Goal: Use online tool/utility: Utilize a website feature to perform a specific function

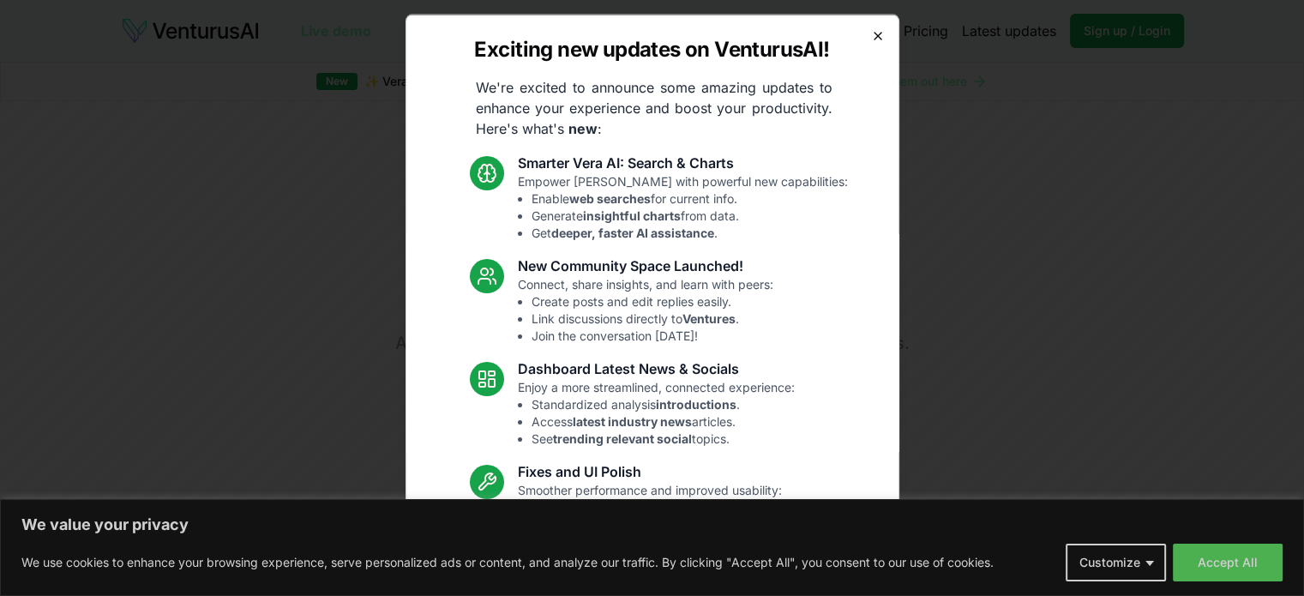
click at [871, 34] on icon "button" at bounding box center [878, 35] width 14 height 14
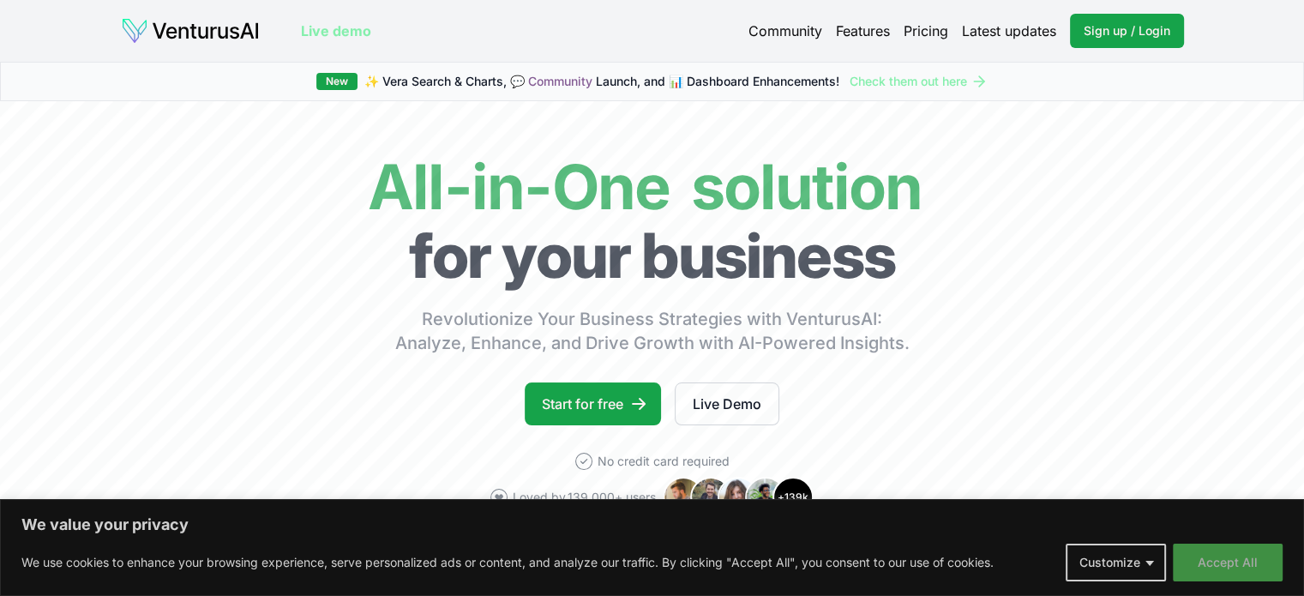
click at [1245, 572] on button "Accept All" at bounding box center [1228, 563] width 110 height 38
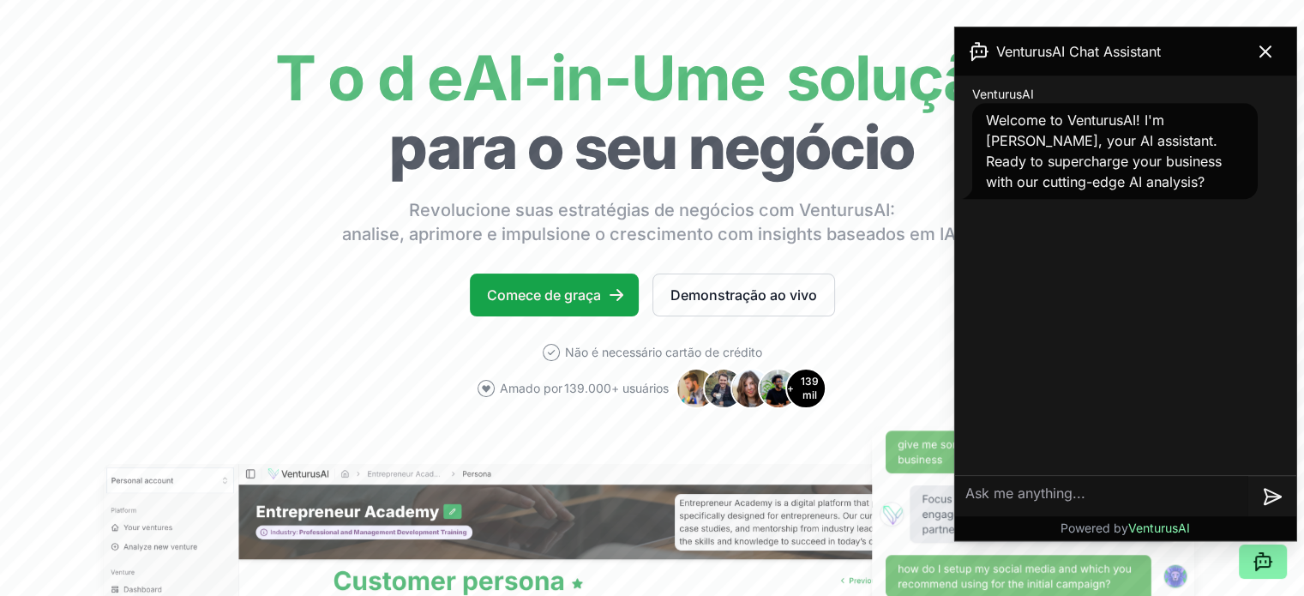
scroll to position [288, 0]
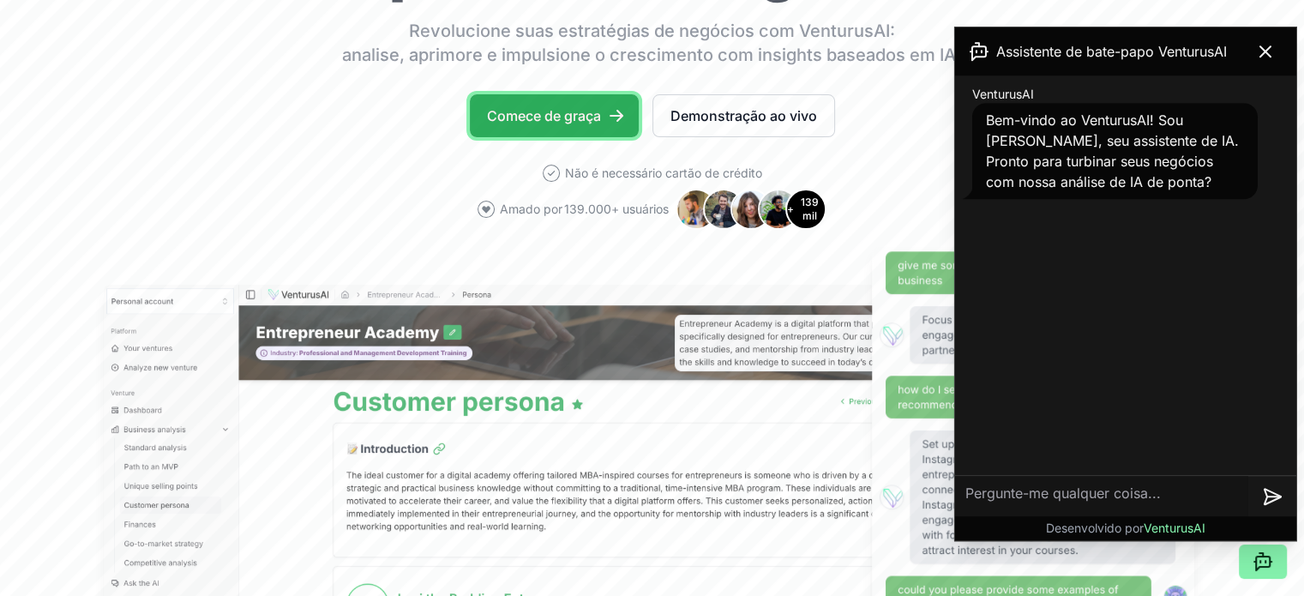
click at [591, 122] on font "Comece de graça" at bounding box center [544, 115] width 114 height 17
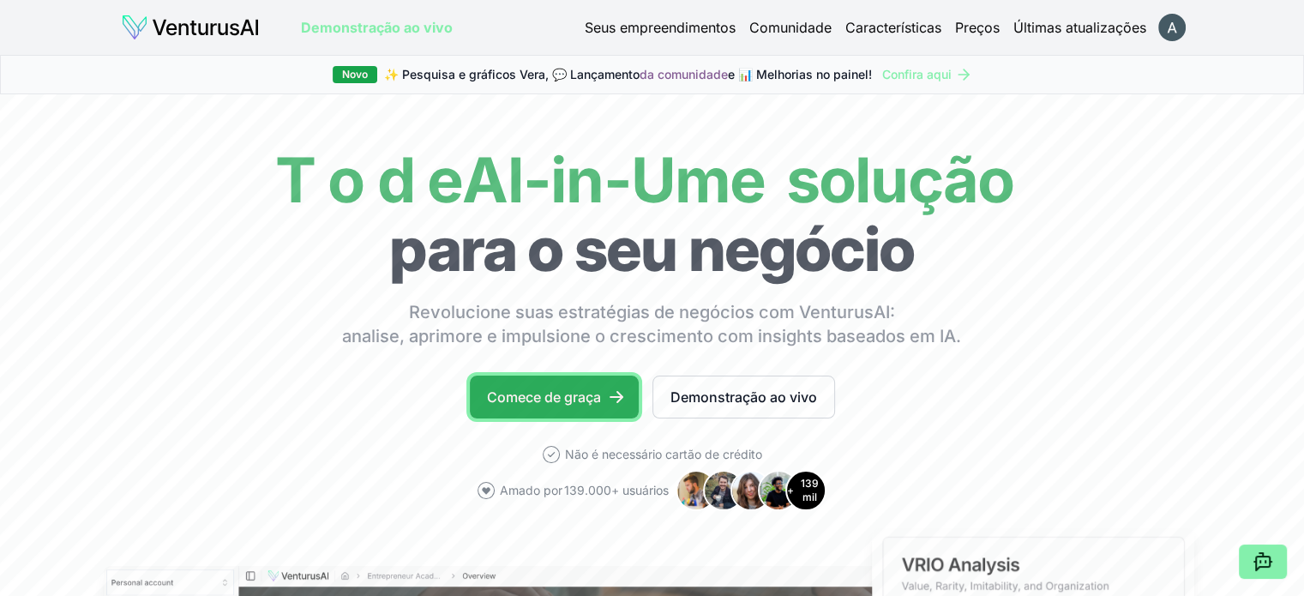
click at [557, 387] on font "Comece de graça" at bounding box center [544, 397] width 114 height 21
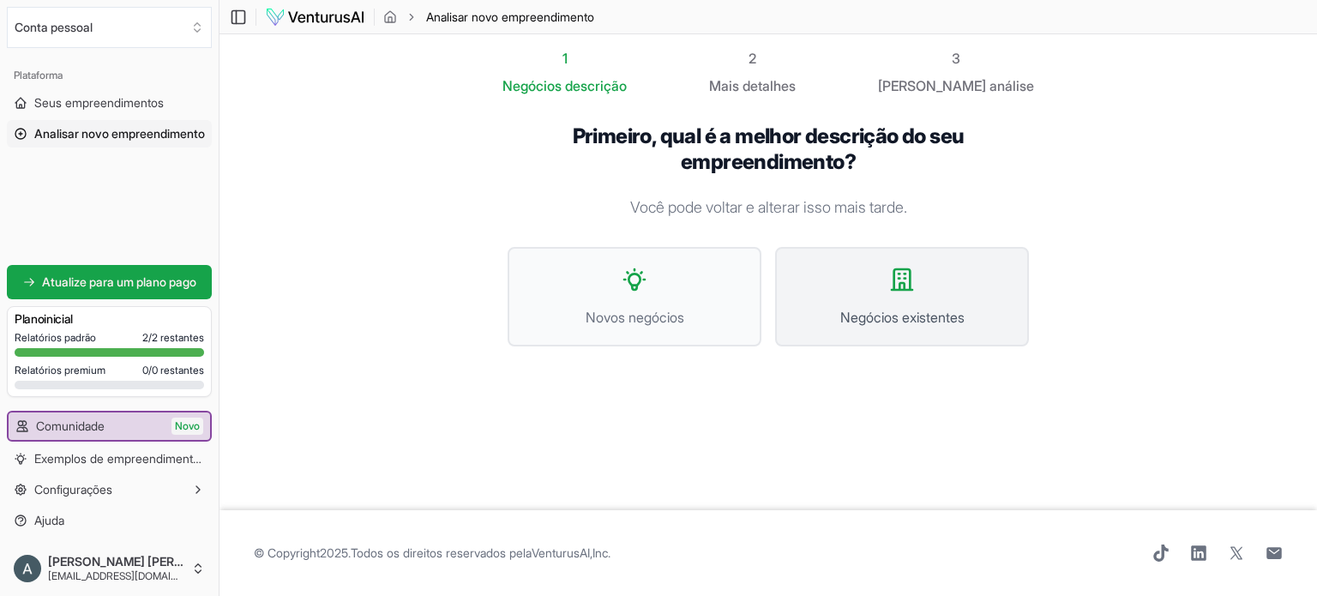
click at [881, 323] on font "Negócios existentes" at bounding box center [902, 317] width 124 height 17
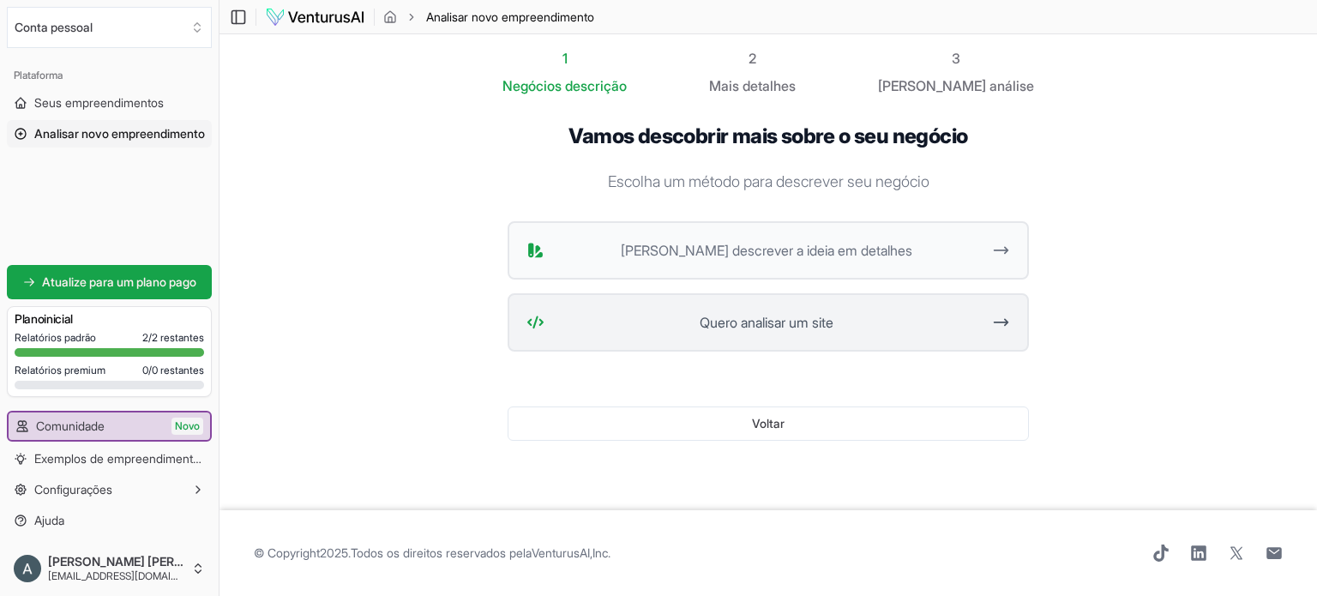
click at [877, 308] on button "Quero analisar um site" at bounding box center [768, 322] width 521 height 58
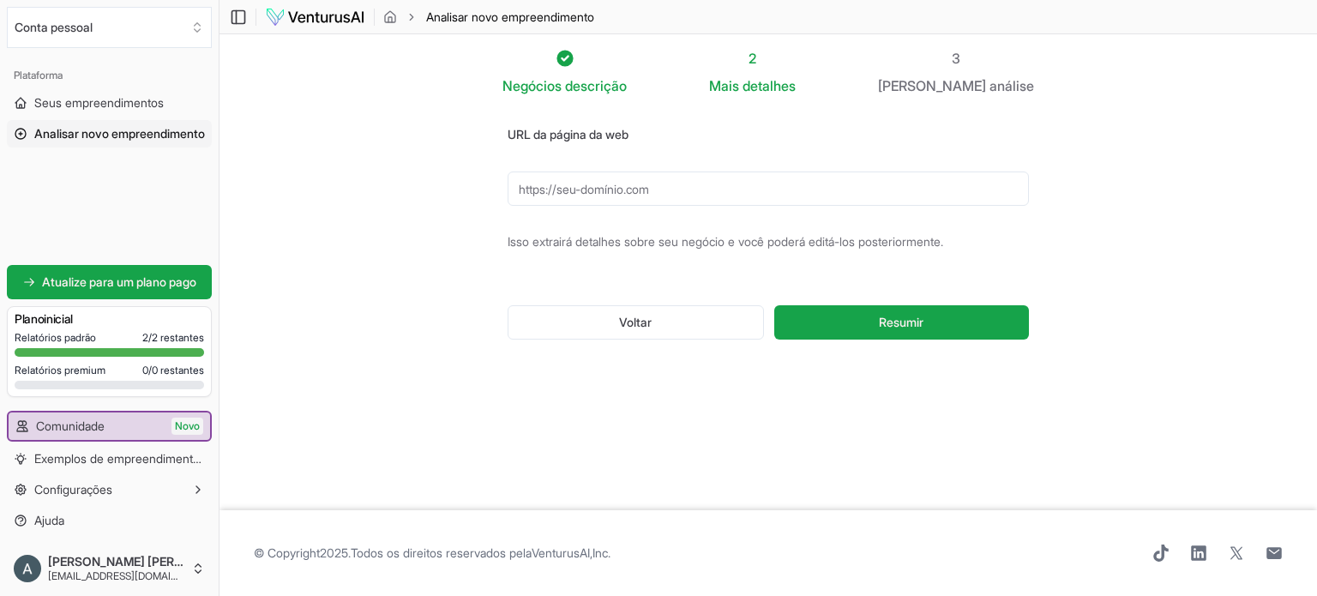
click at [641, 204] on input "URL da página da web" at bounding box center [768, 189] width 521 height 34
paste input "https://www.jijourney.com.br/"
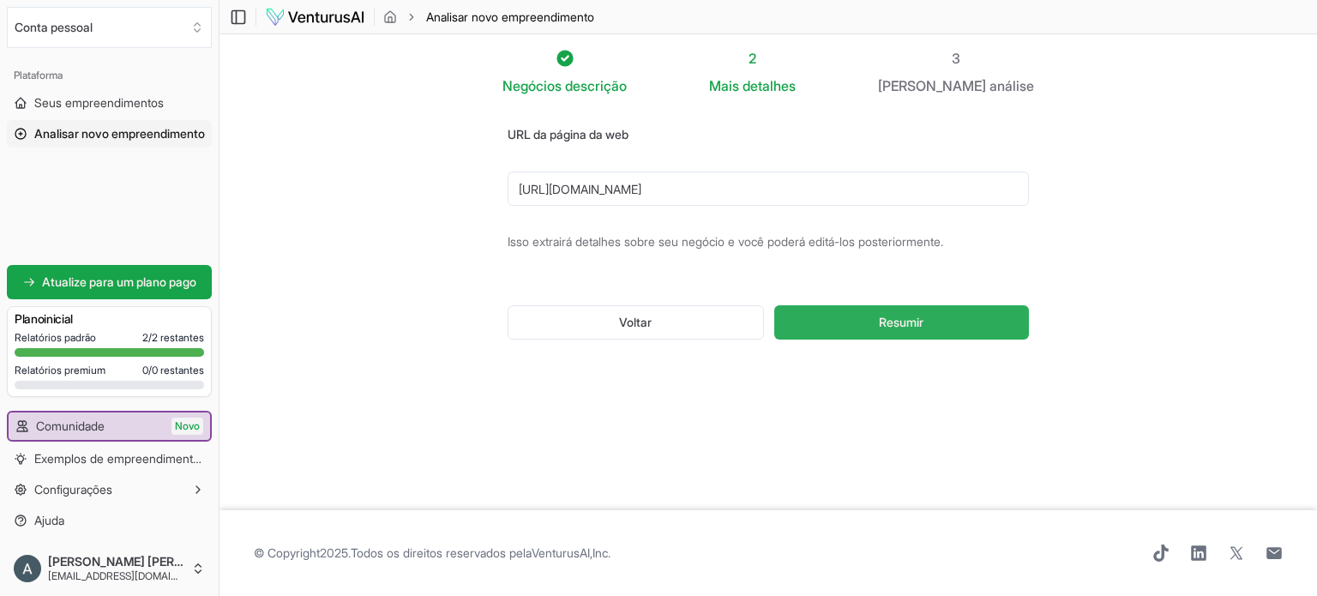
type input "https://www.jijourney.com.br/"
click at [949, 312] on button "Resumir" at bounding box center [901, 322] width 255 height 34
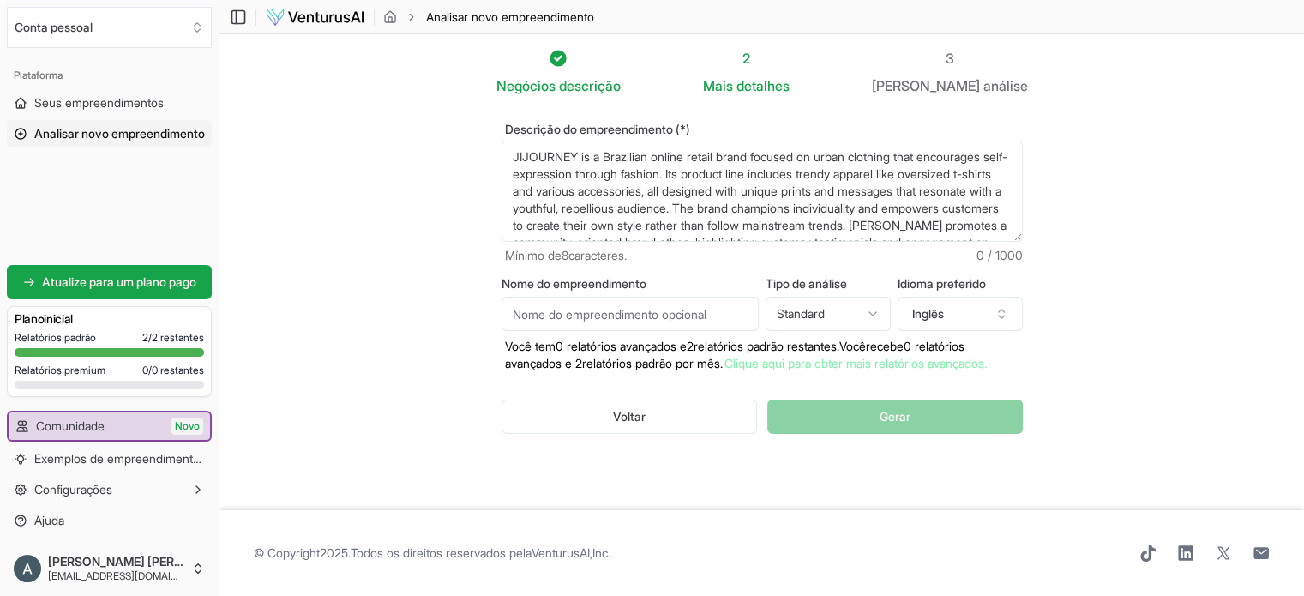
click at [1079, 220] on section "Negócios descrição 2 Mais detalhes 3 Seu análise Descrição do empreendimento (*…" at bounding box center [762, 272] width 1085 height 476
click at [845, 318] on html "Valorizamos sua privacidade Utilizamos cookies para aprimorar sua experiência d…" at bounding box center [652, 298] width 1304 height 596
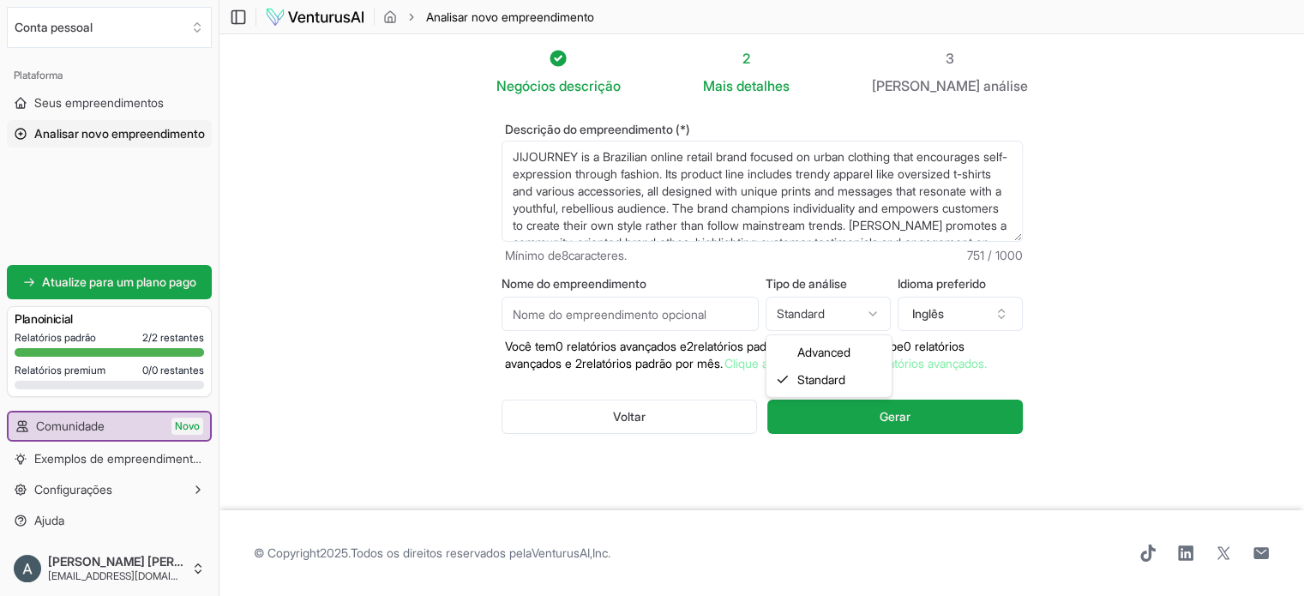
click at [845, 318] on html "Valorizamos sua privacidade Utilizamos cookies para aprimorar sua experiência d…" at bounding box center [652, 298] width 1304 height 596
select select "advanced"
click at [599, 301] on input "Nome do empreendimento" at bounding box center [630, 314] width 257 height 34
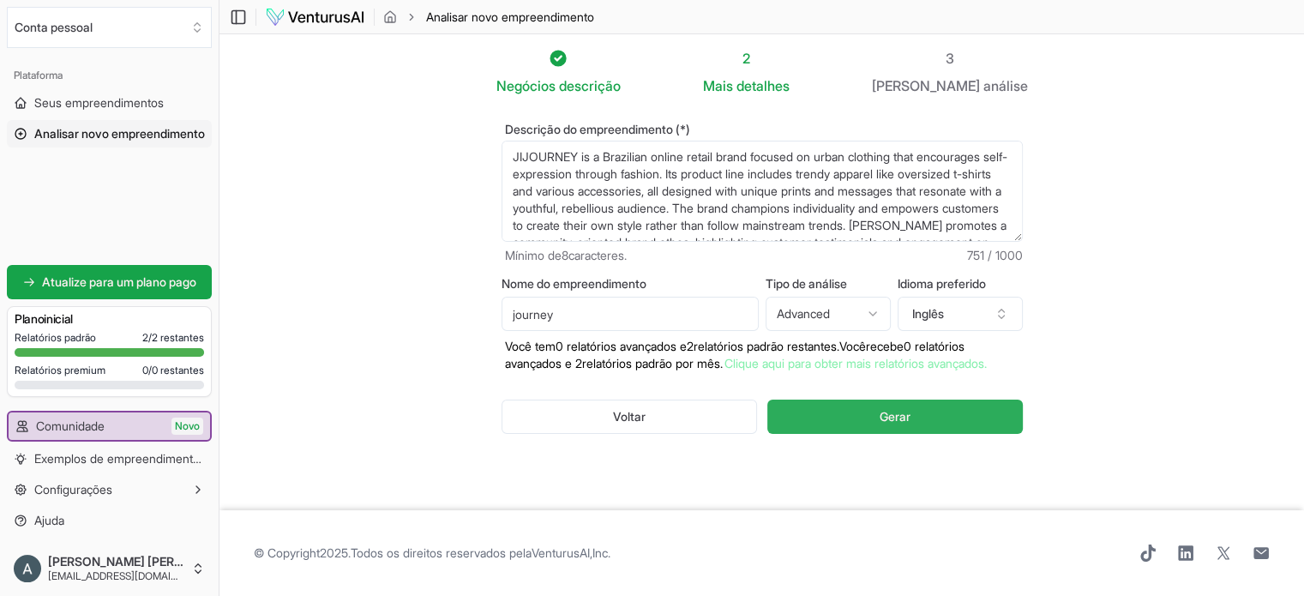
type input "journey"
click at [852, 434] on button "Gerar" at bounding box center [895, 417] width 255 height 34
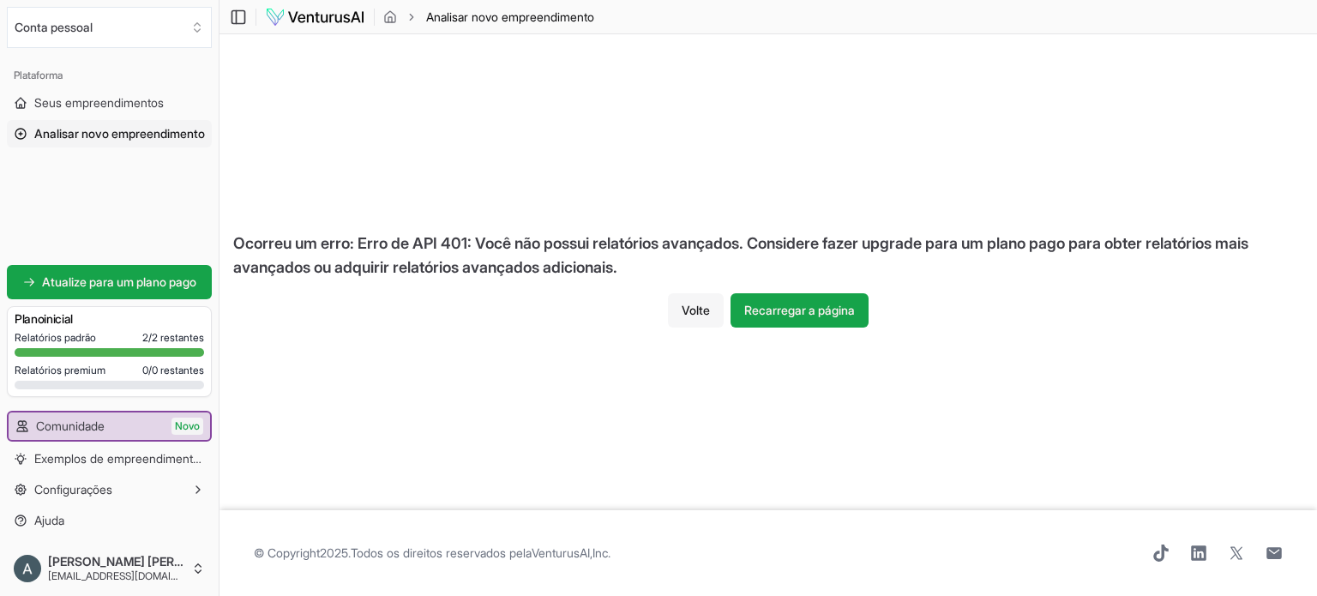
click at [693, 310] on font "Volte" at bounding box center [696, 310] width 28 height 15
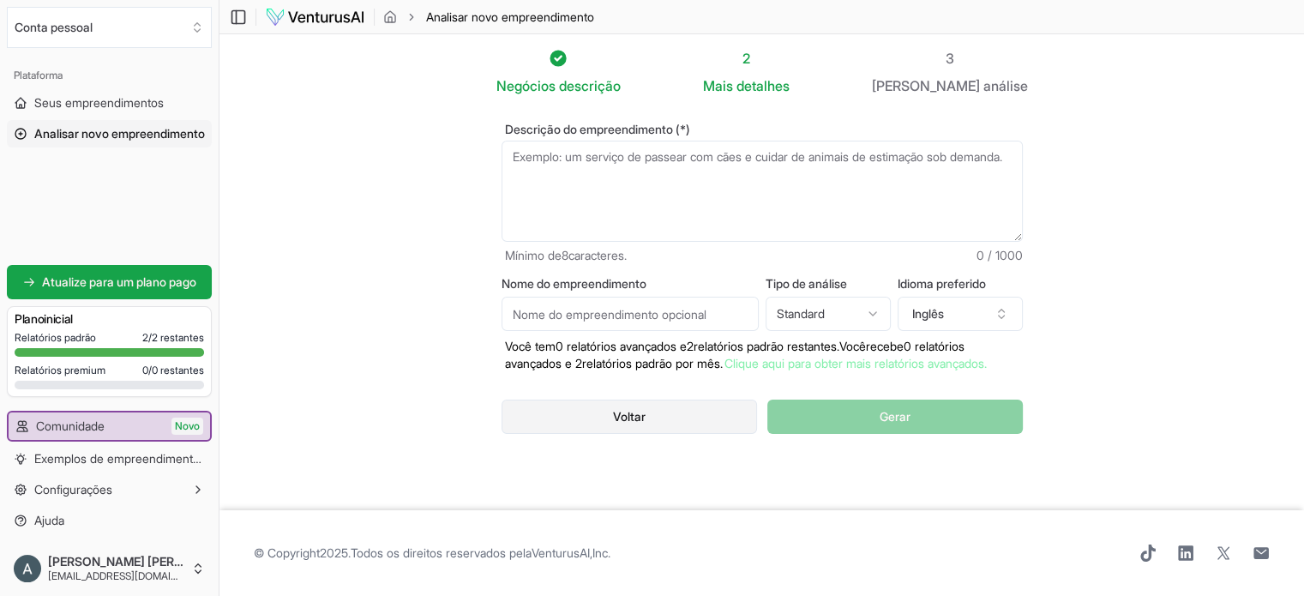
click at [672, 434] on button "Voltar" at bounding box center [630, 417] width 256 height 34
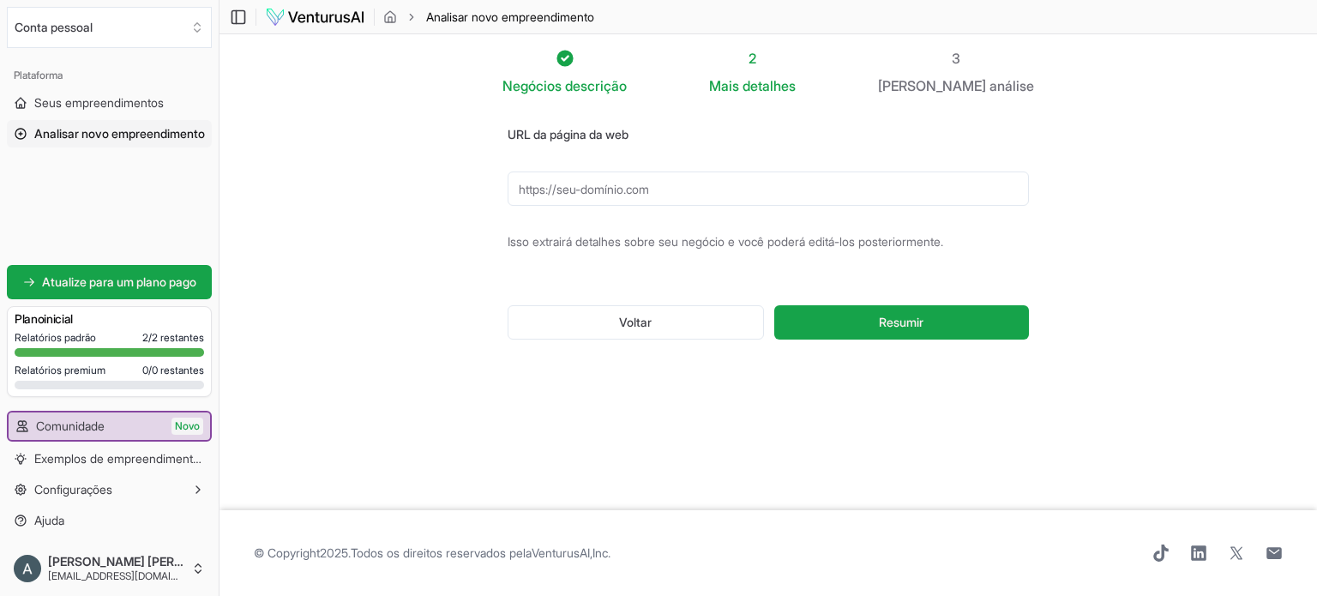
click at [747, 177] on input "URL da página da web" at bounding box center [768, 189] width 521 height 34
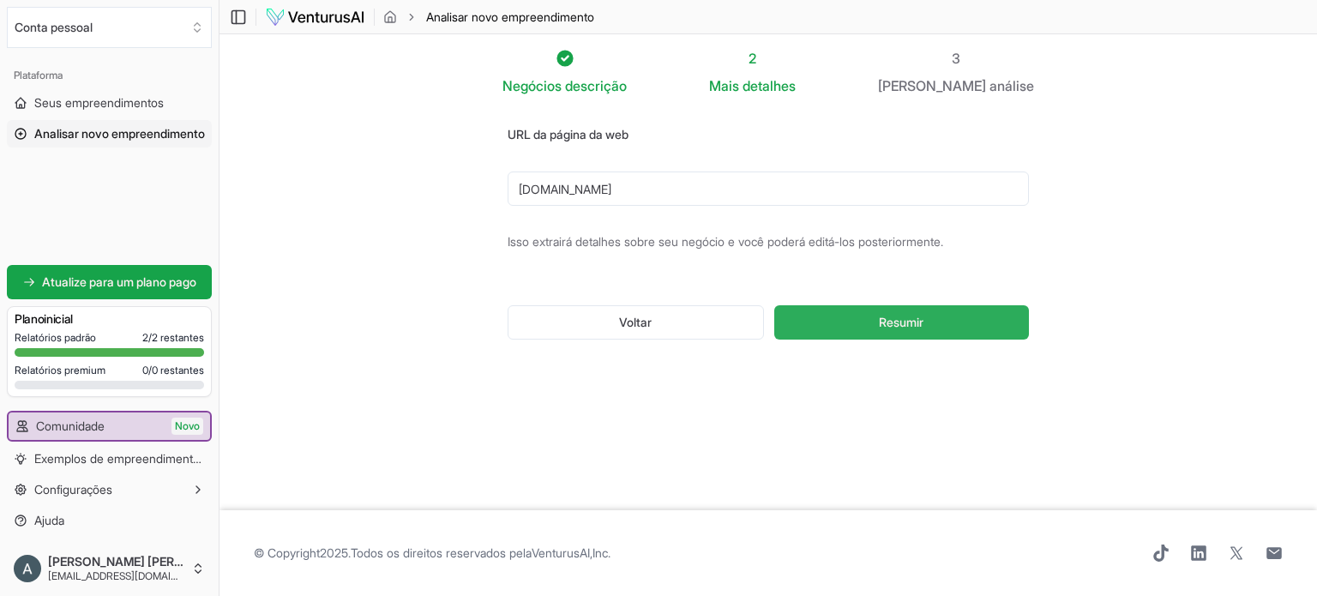
click at [804, 324] on button "Resumir" at bounding box center [901, 322] width 255 height 34
click at [696, 183] on input "www.jijourney.com.br" at bounding box center [768, 189] width 521 height 34
click at [812, 337] on button "Resumir" at bounding box center [901, 322] width 255 height 34
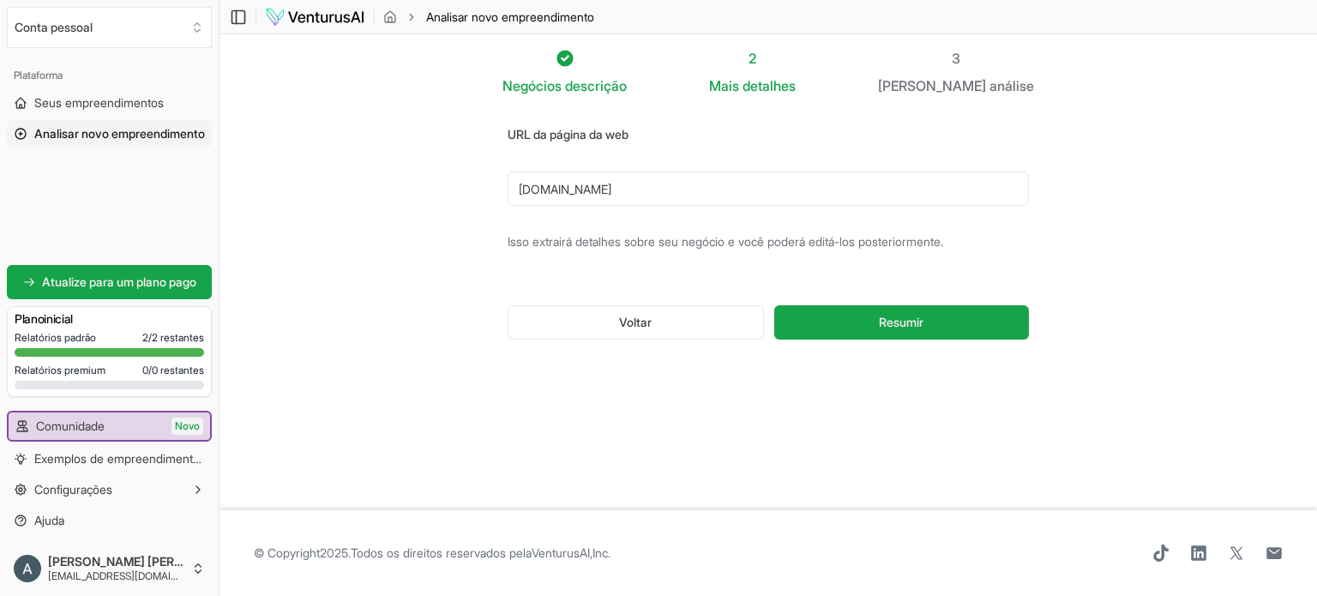
paste input "https://www.jijourney.com.br/"
type input "https://www.jijourney.com.br/"
click at [816, 326] on button "Resumir" at bounding box center [901, 322] width 255 height 34
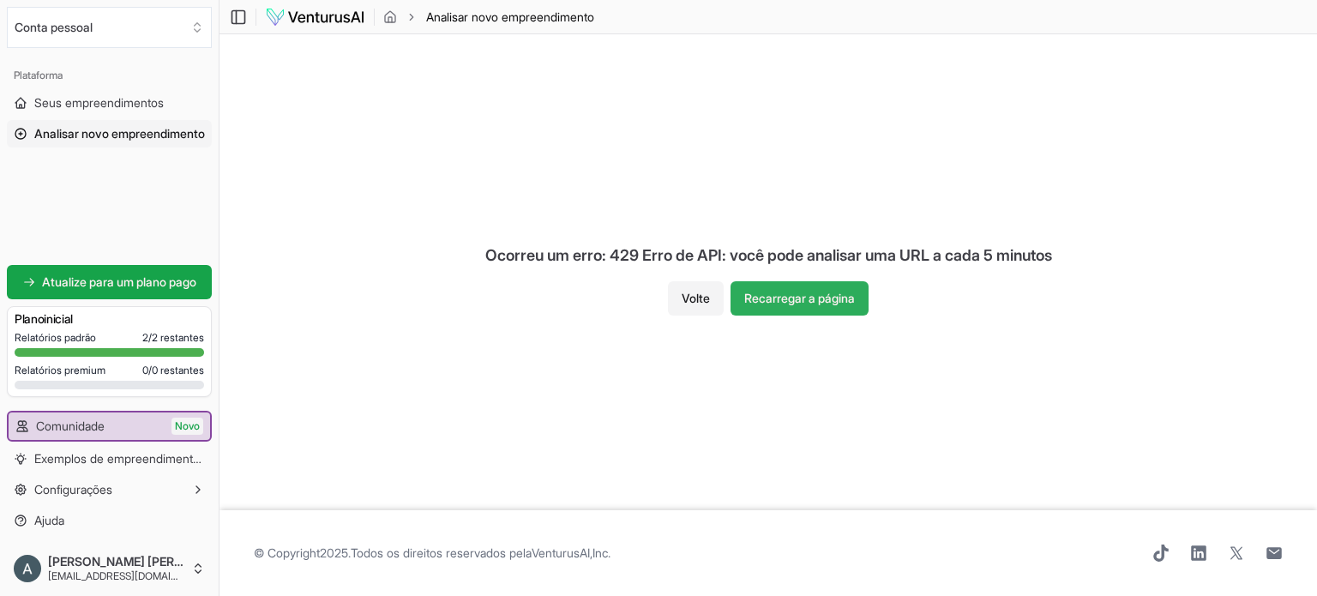
click at [798, 283] on button "Recarregar a página" at bounding box center [800, 298] width 138 height 34
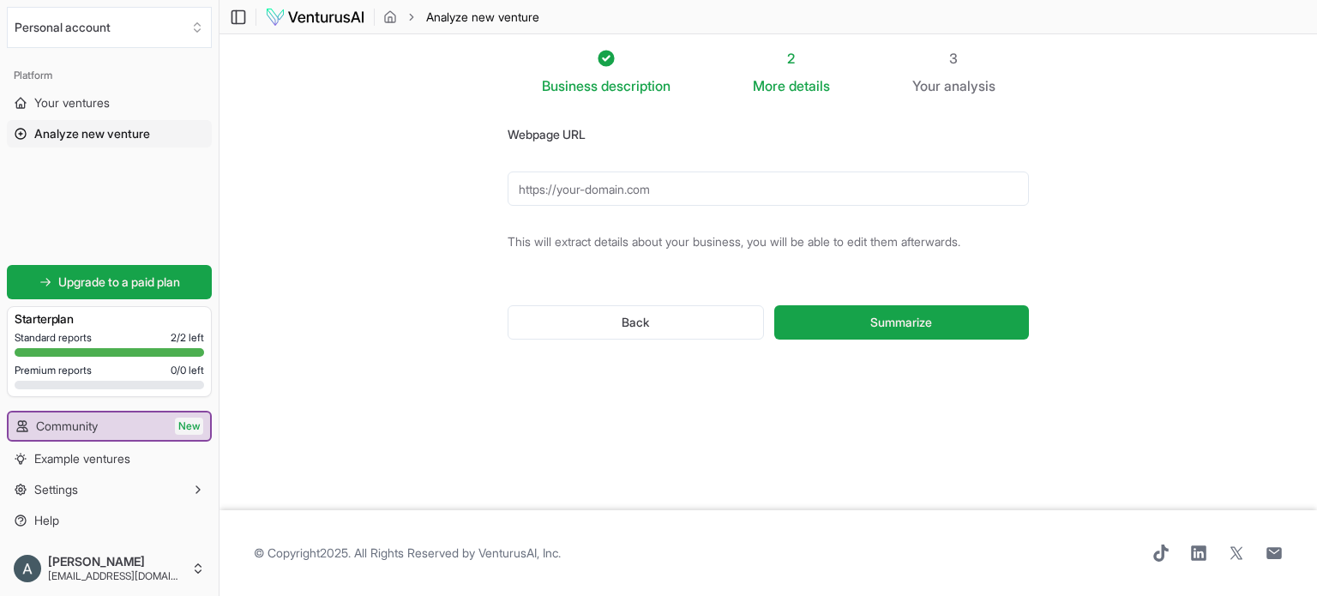
click at [742, 196] on input "Webpage URL" at bounding box center [768, 189] width 521 height 34
paste input "https://www.jijourney.com.br/"
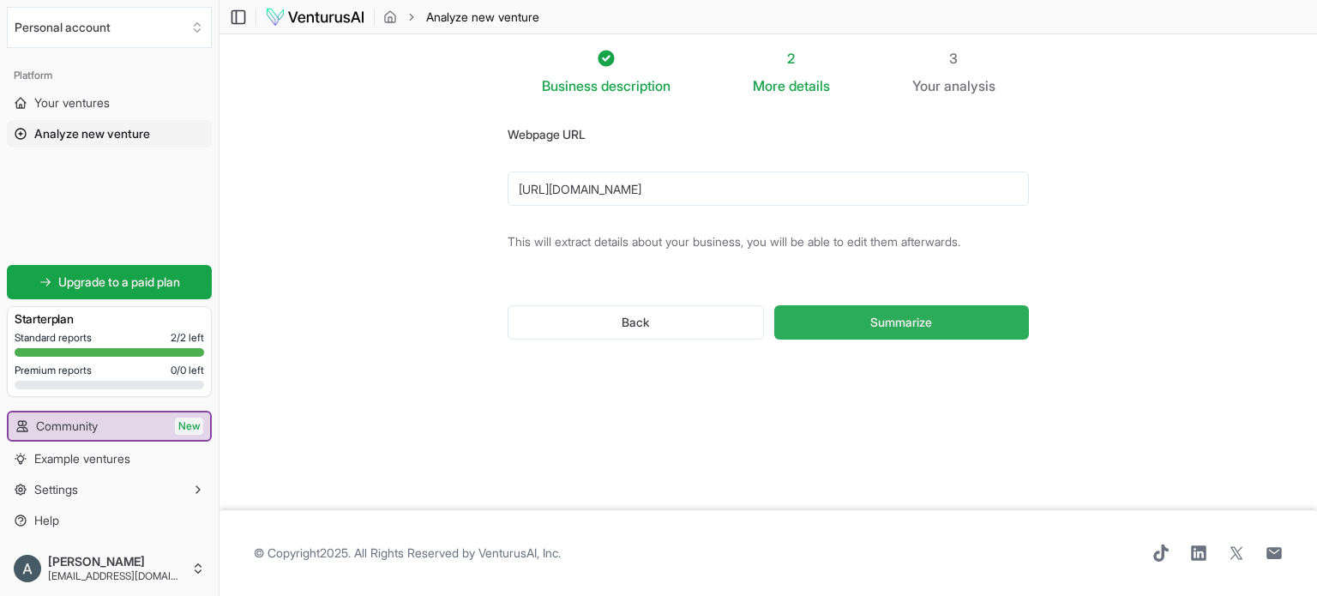
type input "https://www.jijourney.com.br/"
click at [864, 305] on button "Summarize" at bounding box center [901, 322] width 255 height 34
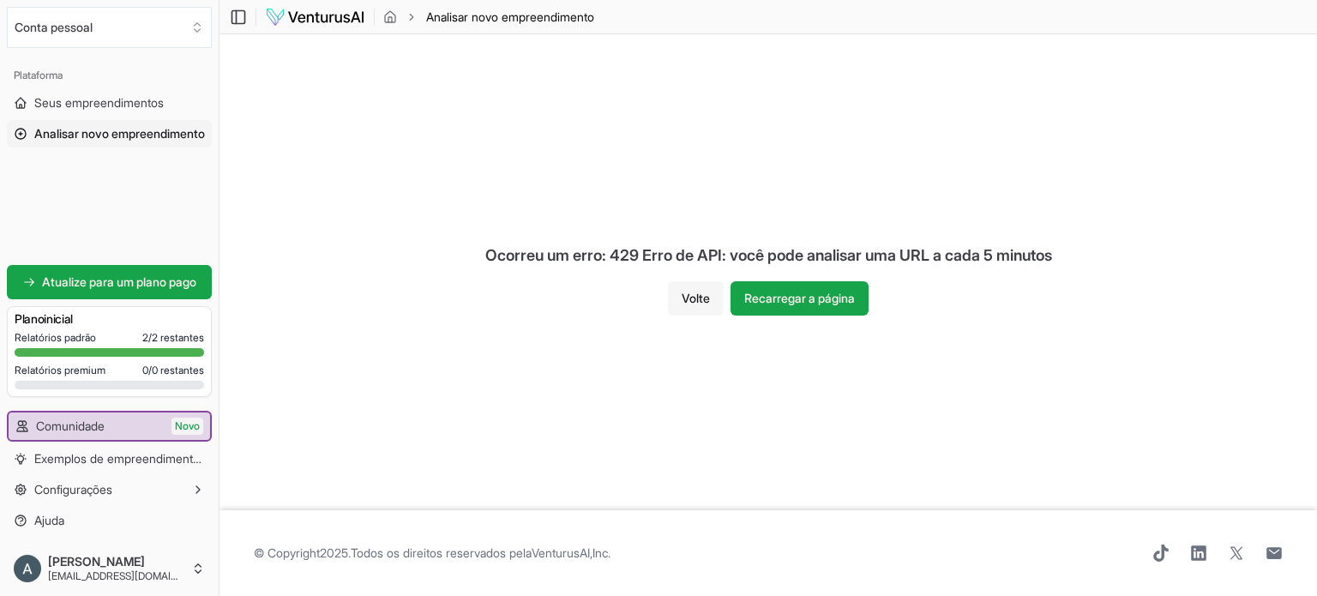
click at [696, 298] on font "Volte" at bounding box center [696, 298] width 28 height 15
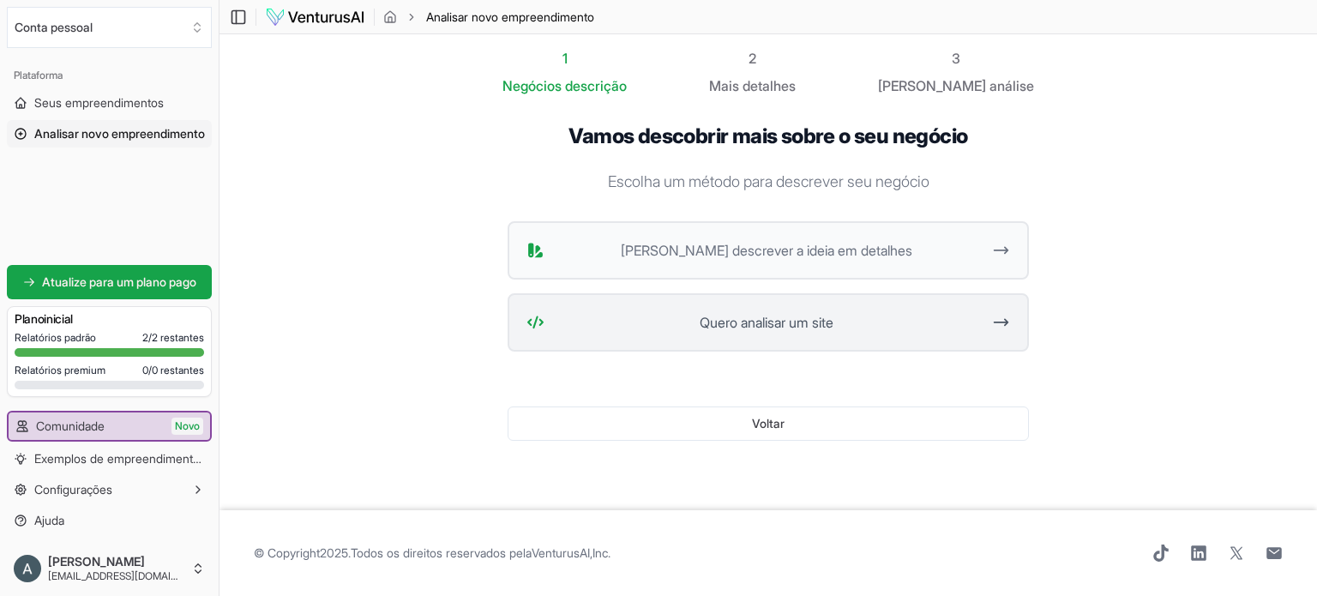
click at [688, 329] on span "Quero analisar um site" at bounding box center [766, 322] width 430 height 21
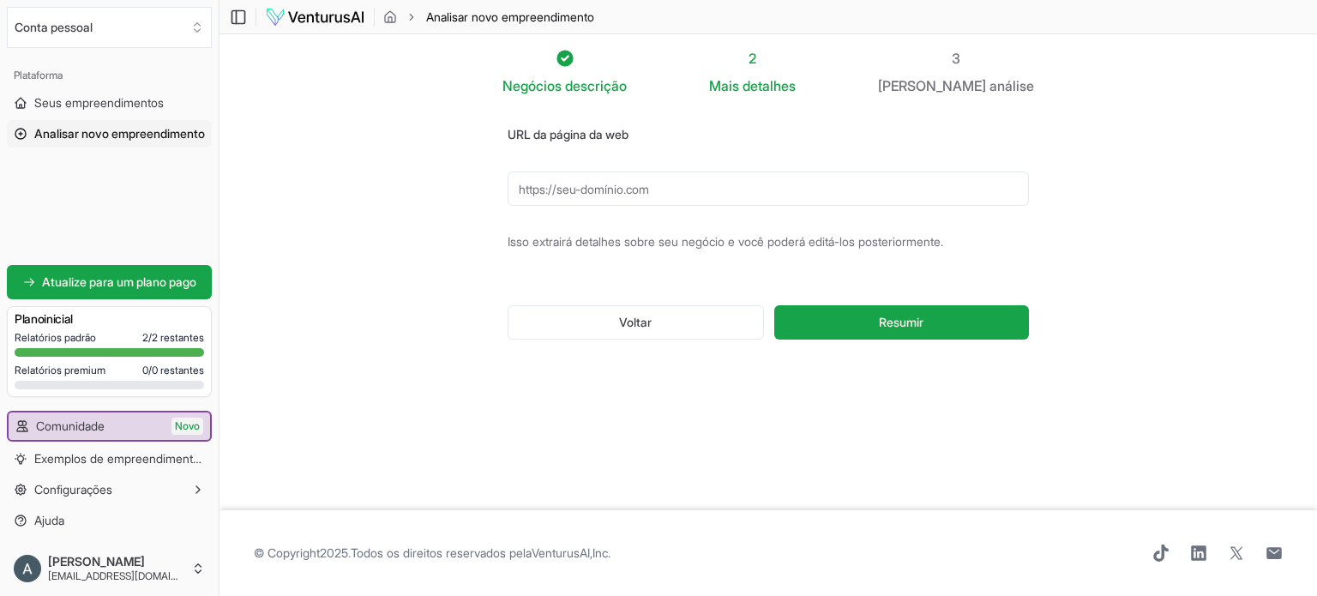
click at [652, 183] on input "URL da página da web" at bounding box center [768, 189] width 521 height 34
paste input "https://www.jijourney.com.br/"
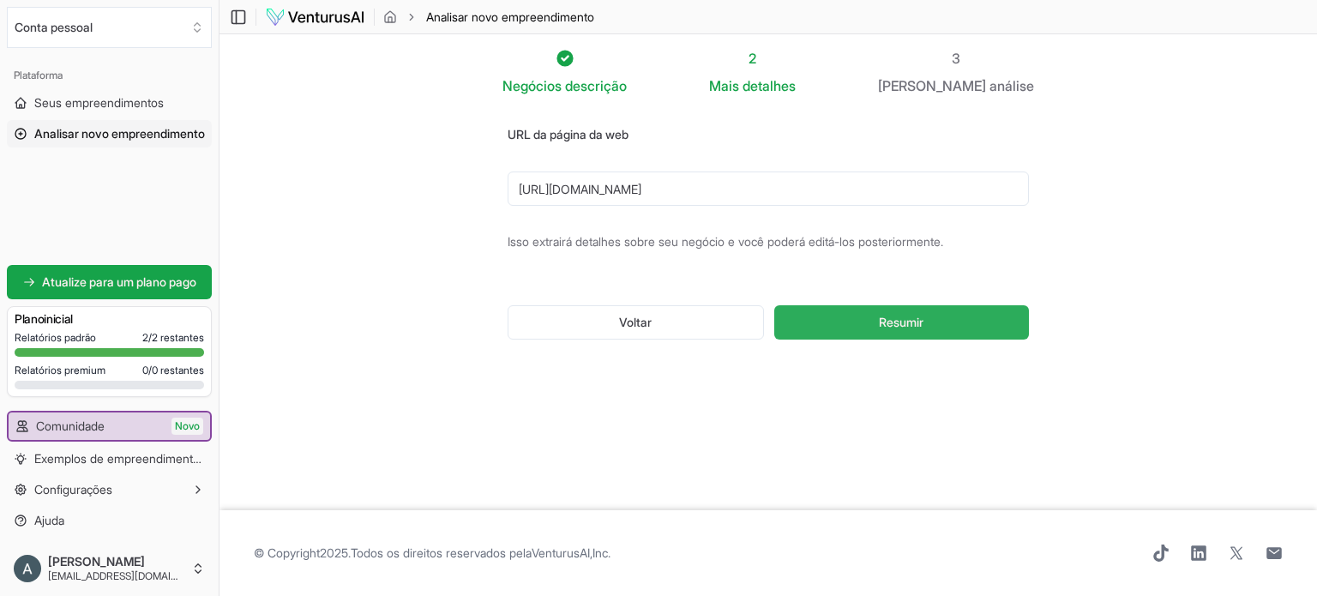
type input "https://www.jijourney.com.br/"
click at [846, 338] on button "Resumir" at bounding box center [901, 322] width 255 height 34
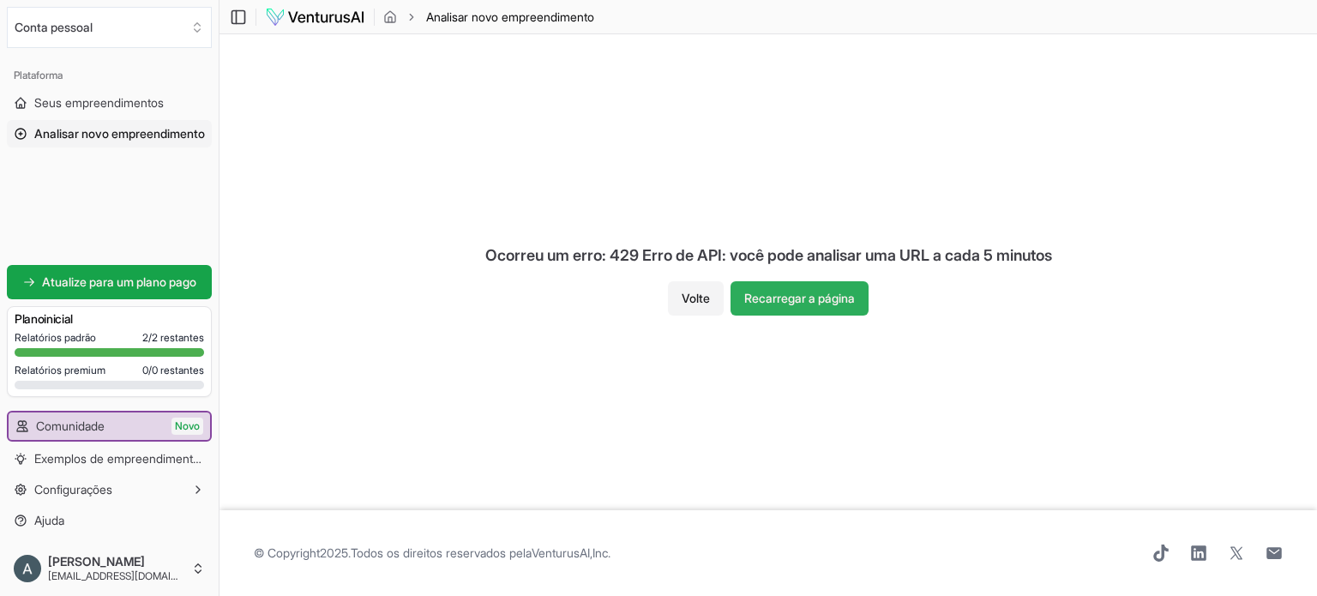
click at [807, 288] on button "Recarregar a página" at bounding box center [800, 298] width 138 height 34
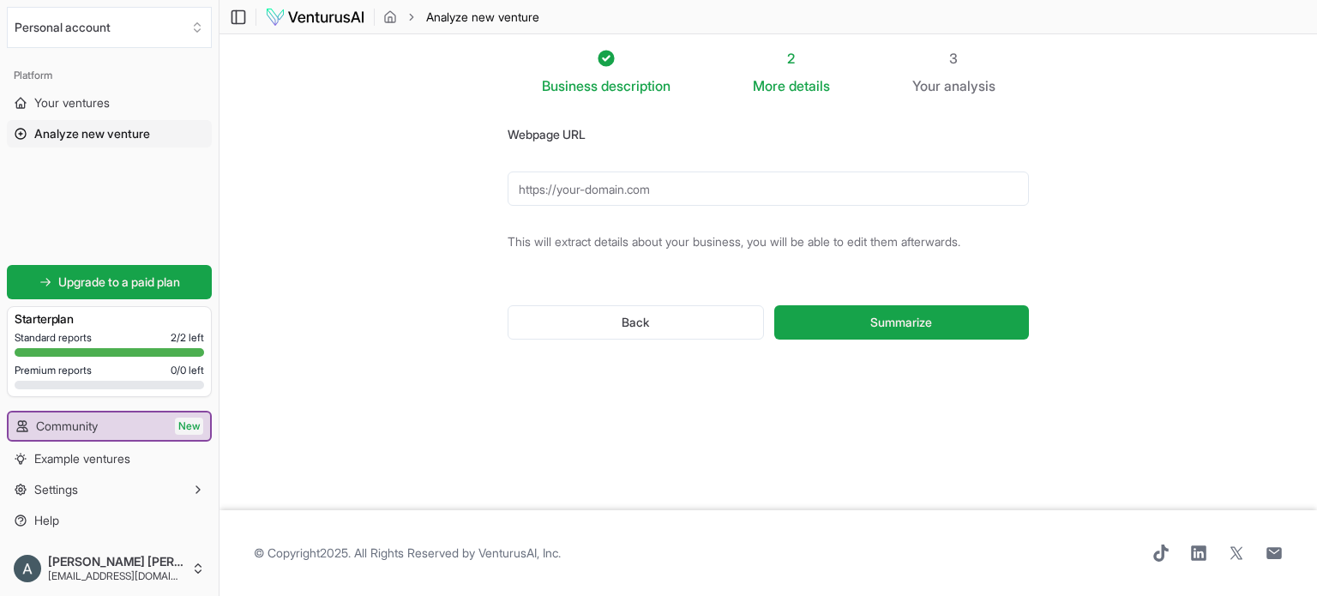
click at [731, 180] on input "Webpage URL" at bounding box center [768, 189] width 521 height 34
paste input "https://www.jijourney.com.br/"
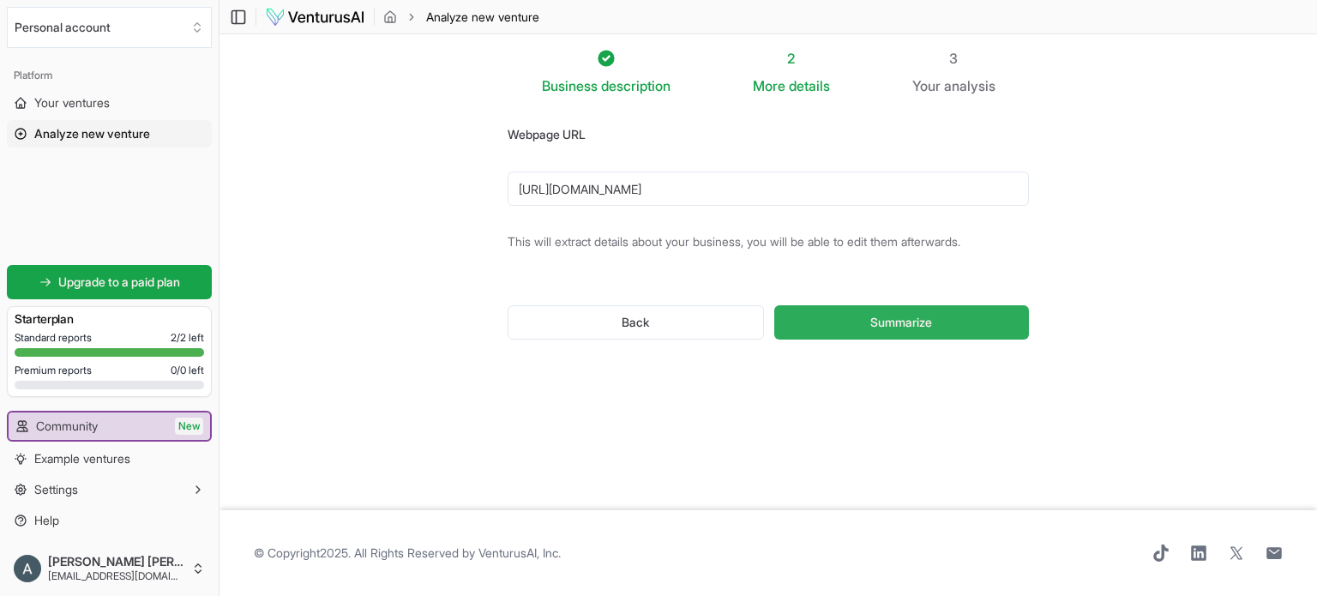
type input "https://www.jijourney.com.br"
click at [843, 322] on button "Summarize" at bounding box center [901, 322] width 255 height 34
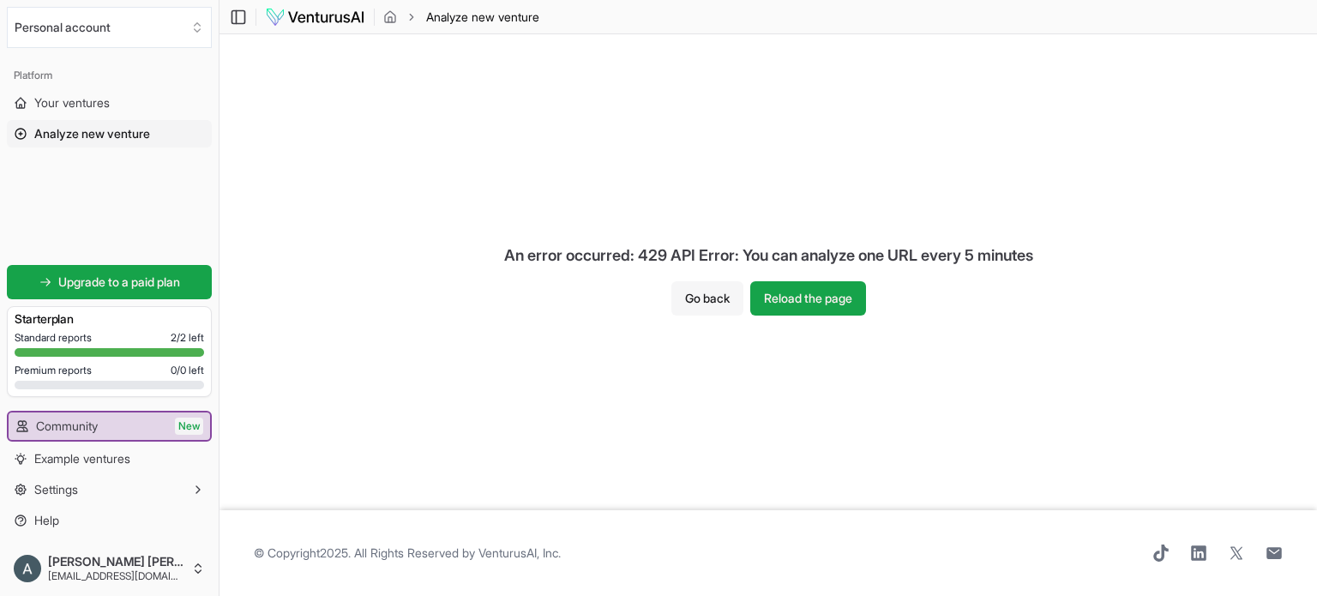
click at [693, 313] on button "Go back" at bounding box center [708, 298] width 72 height 34
